Goal: Use online tool/utility: Use online tool/utility

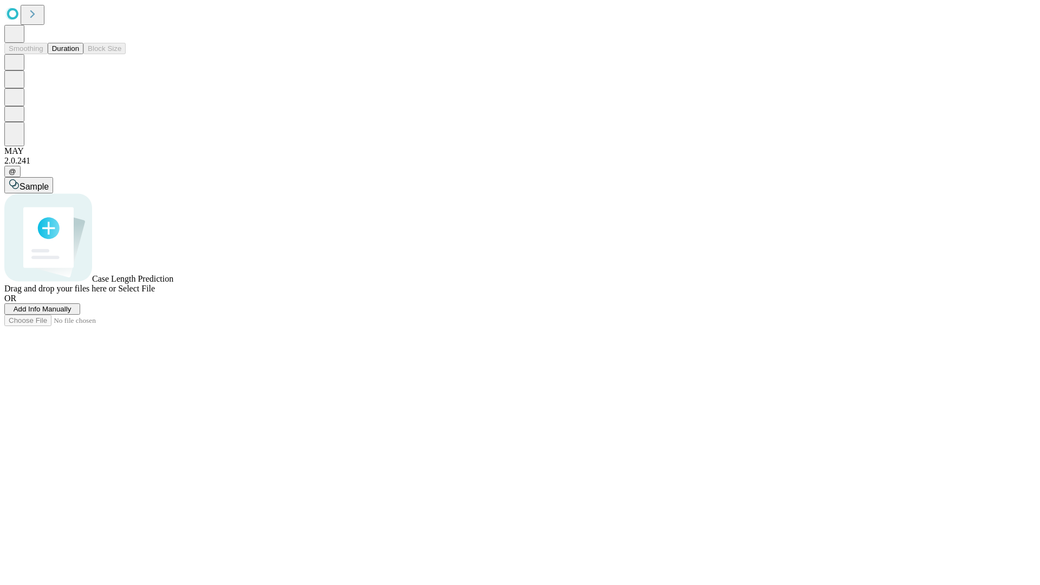
click at [79, 54] on button "Duration" at bounding box center [66, 48] width 36 height 11
click at [49, 182] on span "Sample" at bounding box center [34, 186] width 29 height 9
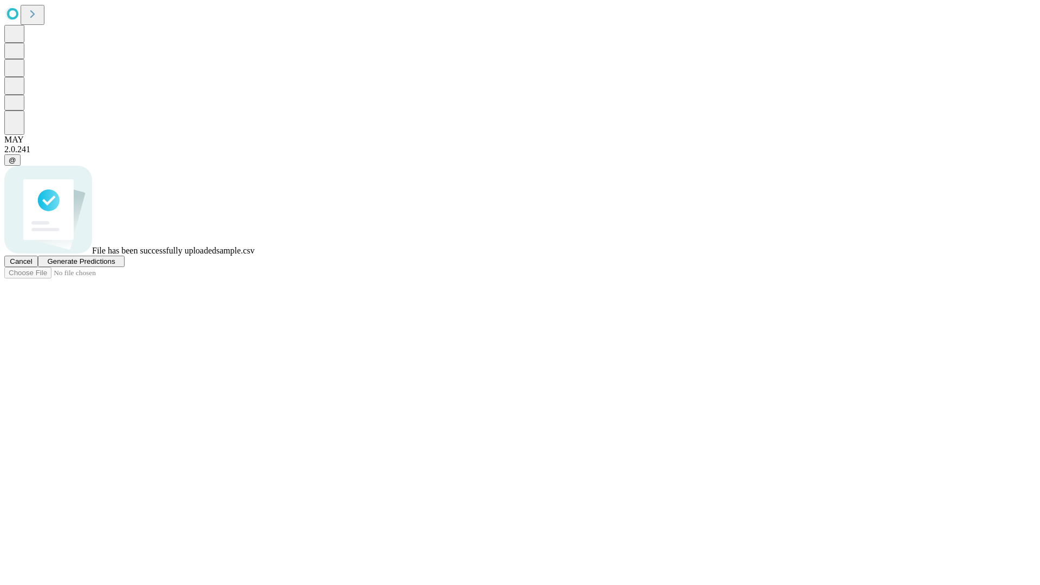
click at [115, 266] on span "Generate Predictions" at bounding box center [81, 261] width 68 height 8
